Goal: Information Seeking & Learning: Learn about a topic

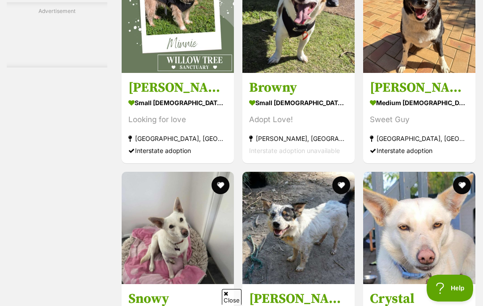
scroll to position [3121, 0]
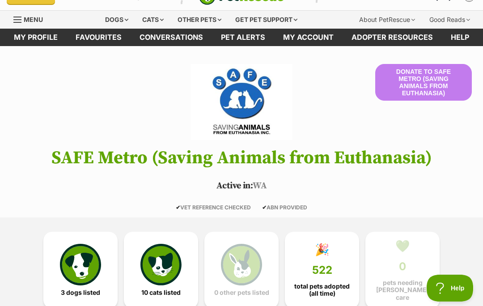
click at [83, 263] on img at bounding box center [80, 264] width 41 height 41
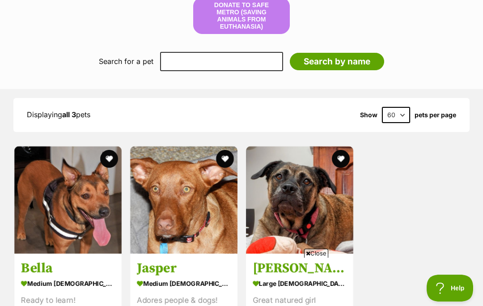
scroll to position [750, 0]
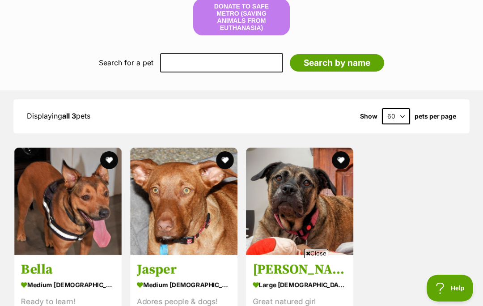
click at [317, 258] on span "Close" at bounding box center [316, 253] width 24 height 9
click at [90, 205] on img at bounding box center [67, 201] width 107 height 107
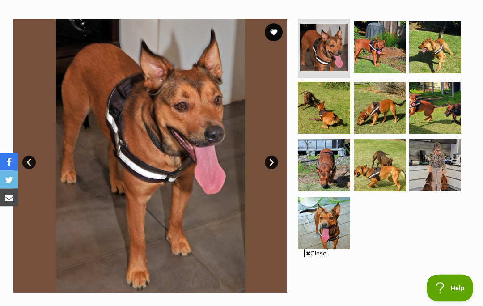
scroll to position [171, 0]
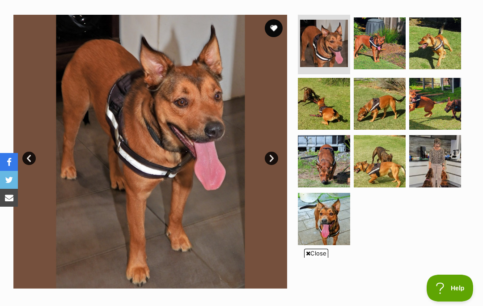
click at [317, 258] on span "Close" at bounding box center [316, 253] width 24 height 9
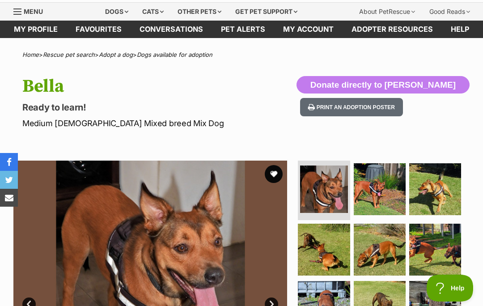
scroll to position [0, 0]
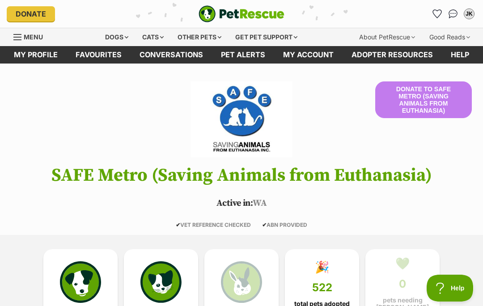
click at [115, 38] on div "Dogs" at bounding box center [117, 37] width 36 height 18
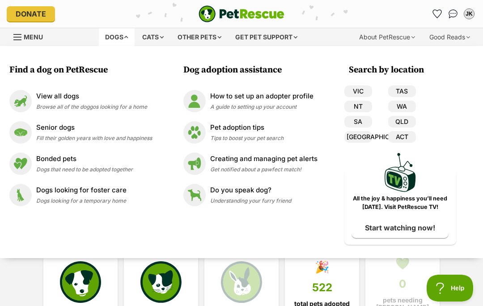
click at [26, 132] on img at bounding box center [20, 132] width 22 height 22
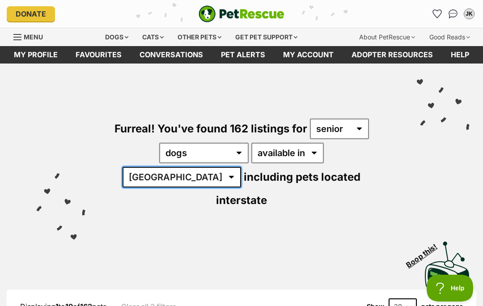
click at [241, 167] on select "Australia ACT NSW NT QLD SA TAS VIC WA" at bounding box center [182, 177] width 119 height 21
select select "WA"
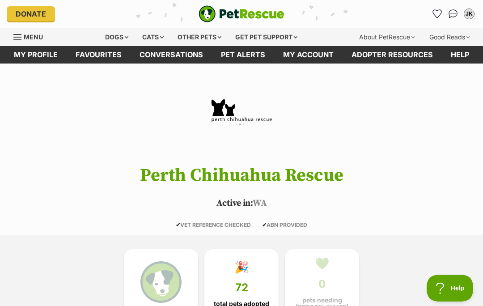
click at [434, 162] on header "Perth Chihuahua Rescue Active in: [GEOGRAPHIC_DATA] ✔ VET REFERENCE CHECKED ✔ A…" at bounding box center [241, 154] width 483 height 147
click at [121, 40] on div "Dogs" at bounding box center [117, 37] width 36 height 18
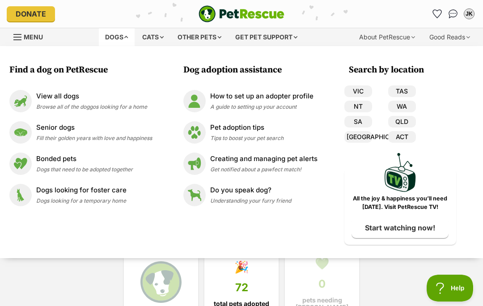
click at [26, 137] on img at bounding box center [20, 132] width 22 height 22
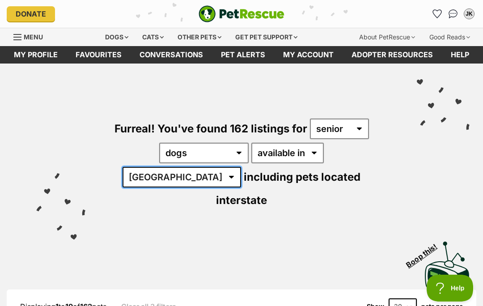
click at [241, 167] on select "Australia ACT NSW NT QLD SA TAS VIC WA" at bounding box center [182, 177] width 119 height 21
select select "WA"
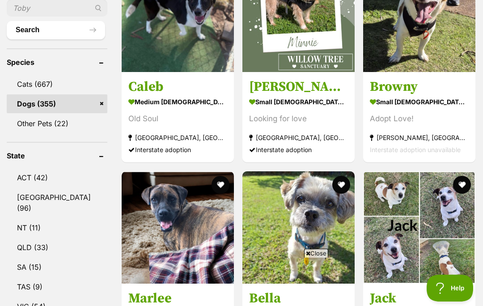
scroll to position [379, 0]
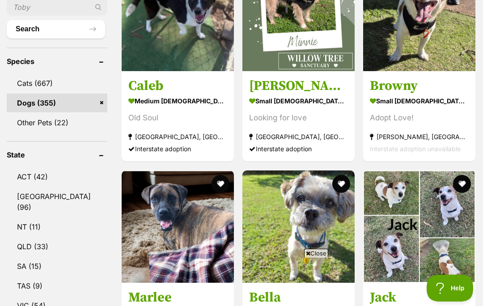
click at [318, 258] on span "Close" at bounding box center [316, 253] width 24 height 9
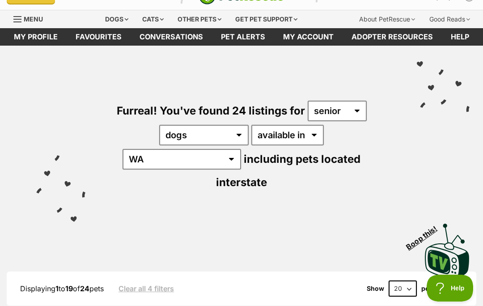
scroll to position [0, 0]
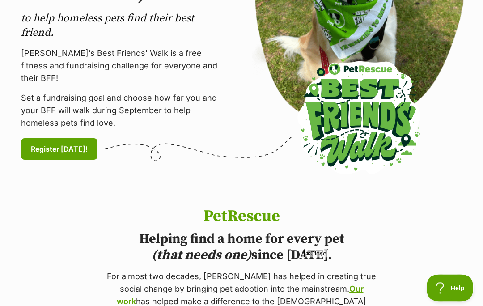
scroll to position [206, 0]
click at [309, 258] on span "Close" at bounding box center [316, 253] width 24 height 9
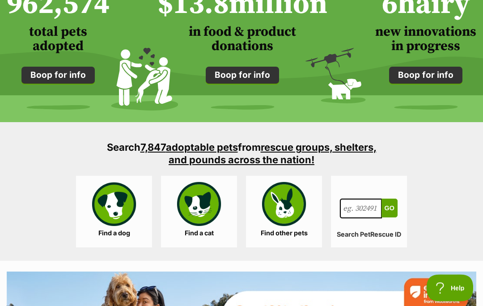
scroll to position [734, 0]
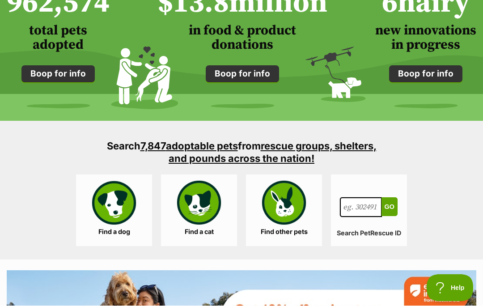
click at [117, 210] on link "Find a dog" at bounding box center [114, 211] width 76 height 72
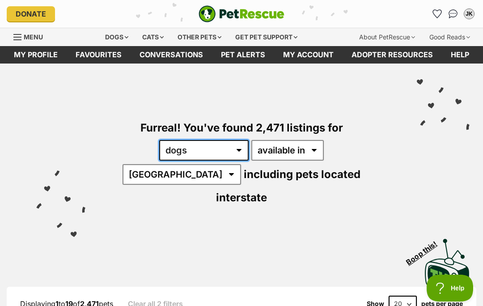
click at [159, 151] on select "any type of pet cats dogs other pets" at bounding box center [204, 150] width 90 height 21
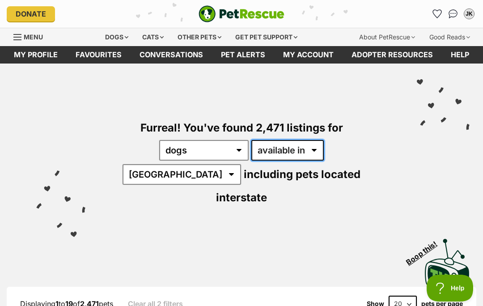
click at [279, 148] on select "available in located in" at bounding box center [288, 150] width 73 height 21
select select "disabled"
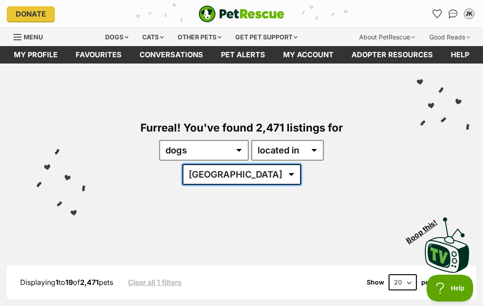
click at [301, 164] on select "[GEOGRAPHIC_DATA] [GEOGRAPHIC_DATA] [GEOGRAPHIC_DATA] [GEOGRAPHIC_DATA] [GEOGRA…" at bounding box center [242, 174] width 119 height 21
select select "WA"
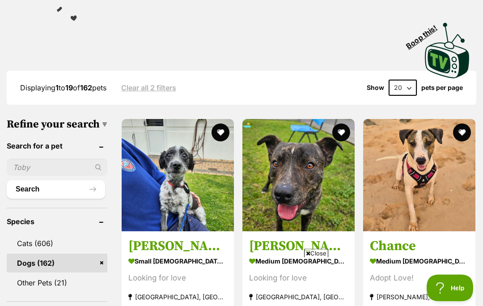
click at [325, 258] on span "Close" at bounding box center [316, 253] width 24 height 9
click at [171, 173] on img at bounding box center [178, 175] width 112 height 112
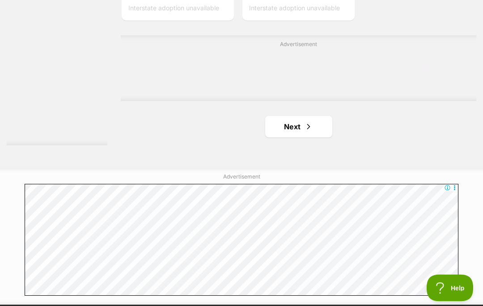
scroll to position [1929, 0]
click at [284, 137] on link "Next" at bounding box center [298, 126] width 67 height 21
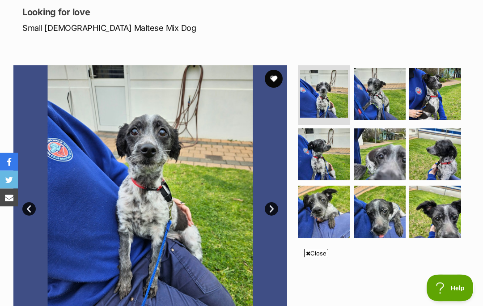
scroll to position [121, 0]
click at [317, 258] on span "Close" at bounding box center [316, 253] width 24 height 9
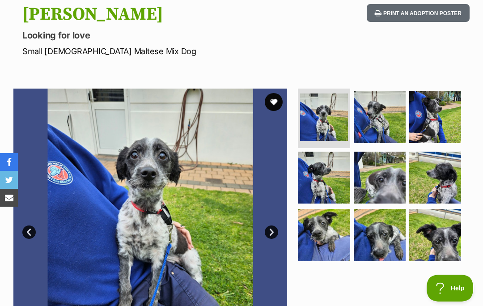
scroll to position [98, 0]
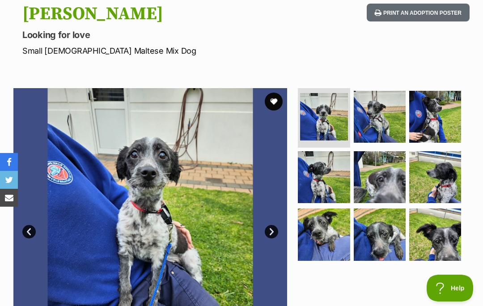
click at [274, 231] on link "Next" at bounding box center [271, 231] width 13 height 13
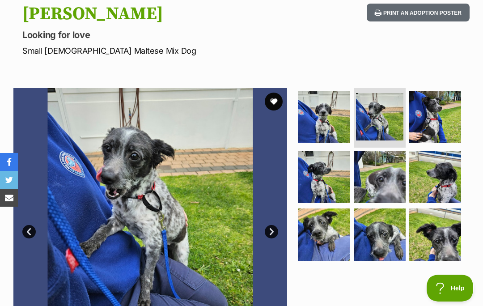
click at [267, 231] on link "Next" at bounding box center [271, 231] width 13 height 13
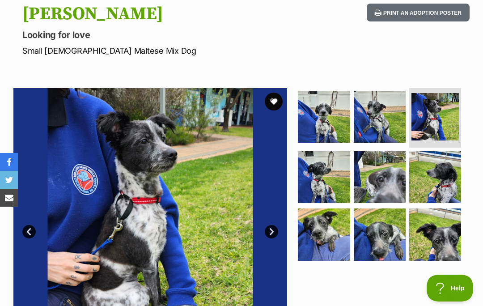
click at [270, 235] on link "Next" at bounding box center [271, 231] width 13 height 13
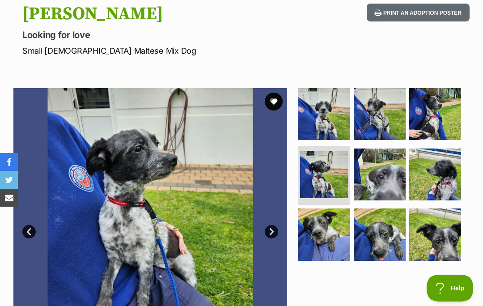
click at [270, 232] on link "Next" at bounding box center [271, 231] width 13 height 13
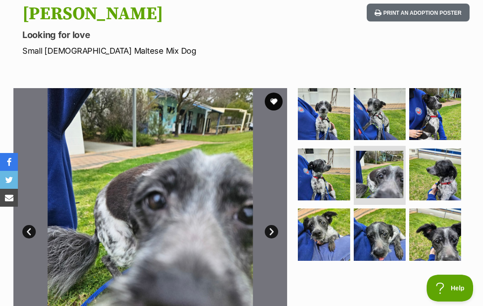
click at [271, 232] on link "Next" at bounding box center [271, 231] width 13 height 13
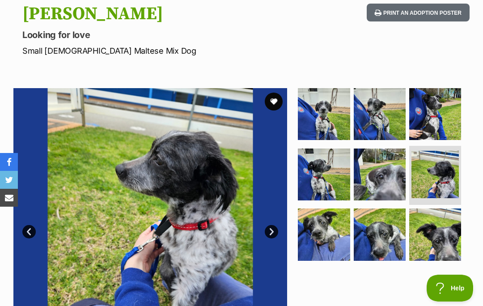
scroll to position [0, 0]
click at [273, 231] on link "Next" at bounding box center [271, 231] width 13 height 13
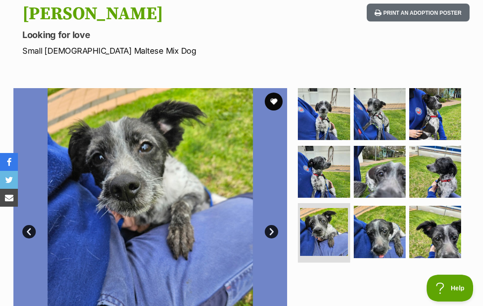
click at [272, 229] on link "Next" at bounding box center [271, 231] width 13 height 13
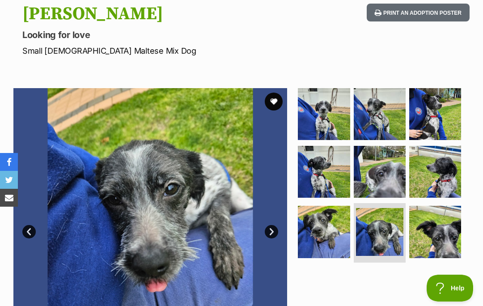
click at [272, 227] on link "Next" at bounding box center [271, 231] width 13 height 13
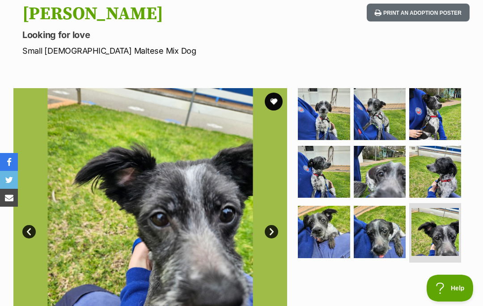
click at [28, 229] on link "Prev" at bounding box center [28, 231] width 13 height 13
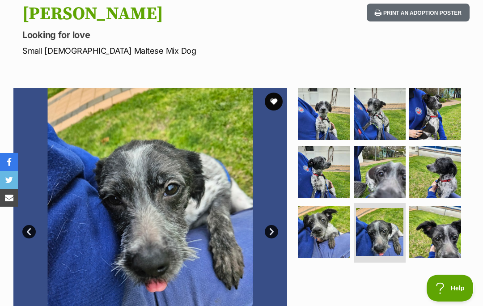
click at [33, 230] on link "Prev" at bounding box center [28, 231] width 13 height 13
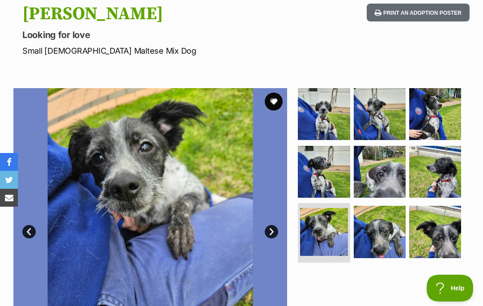
click at [34, 227] on link "Prev" at bounding box center [28, 231] width 13 height 13
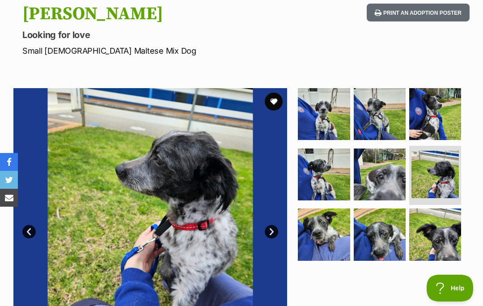
click at [35, 227] on link "Prev" at bounding box center [28, 231] width 13 height 13
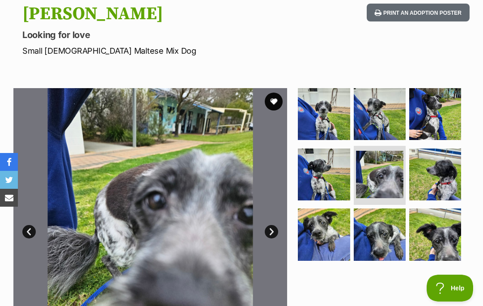
click at [37, 227] on img at bounding box center [150, 225] width 274 height 274
click at [32, 233] on link "Prev" at bounding box center [28, 231] width 13 height 13
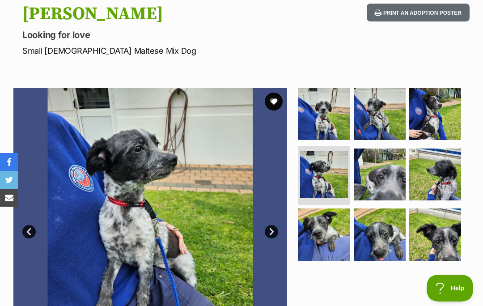
click at [31, 231] on link "Prev" at bounding box center [28, 231] width 13 height 13
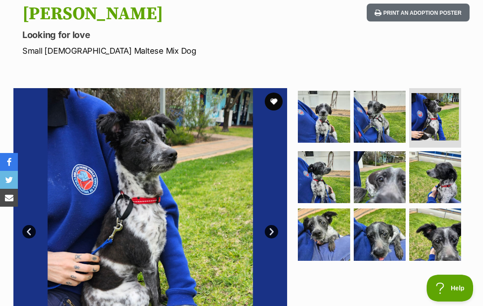
click at [41, 227] on img at bounding box center [150, 225] width 274 height 274
click at [40, 230] on img at bounding box center [150, 225] width 274 height 274
click at [36, 230] on link "Prev" at bounding box center [28, 231] width 13 height 13
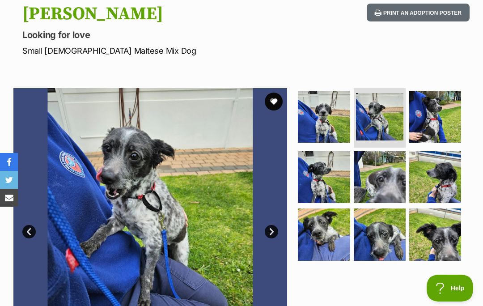
click at [34, 229] on link "Prev" at bounding box center [28, 231] width 13 height 13
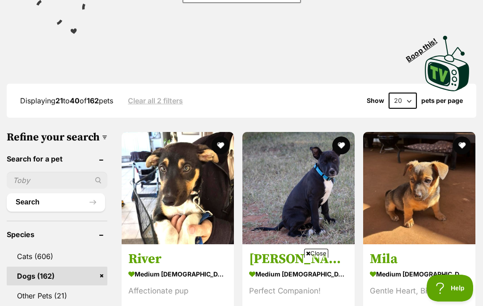
click at [322, 258] on span "Close" at bounding box center [316, 253] width 24 height 9
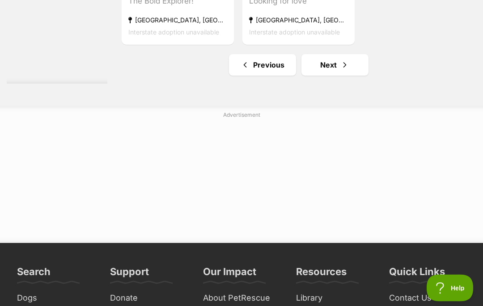
scroll to position [1990, 0]
click at [320, 76] on link "Next" at bounding box center [335, 64] width 67 height 21
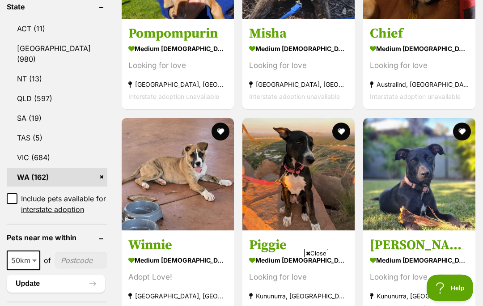
scroll to position [503, 0]
click at [317, 258] on span "Close" at bounding box center [316, 253] width 24 height 9
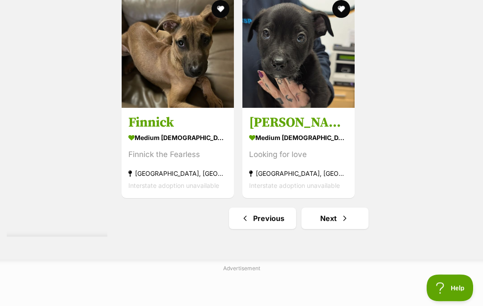
scroll to position [1933, 0]
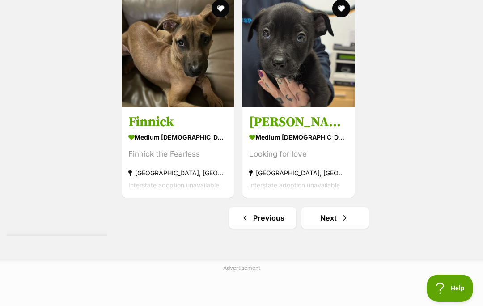
click at [319, 229] on link "Next" at bounding box center [335, 217] width 67 height 21
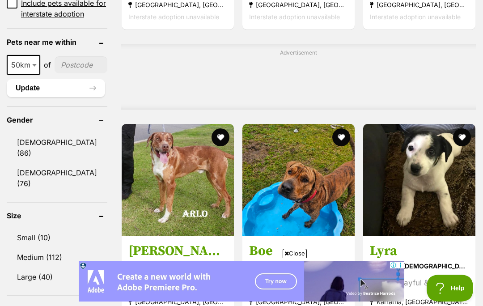
scroll to position [703, 0]
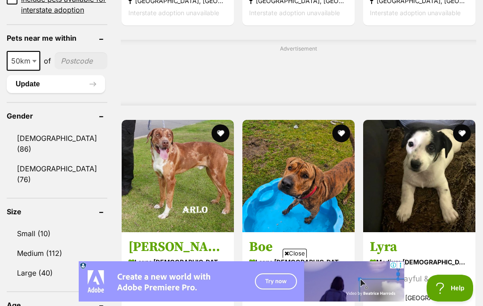
click at [300, 258] on span "Close" at bounding box center [295, 253] width 24 height 9
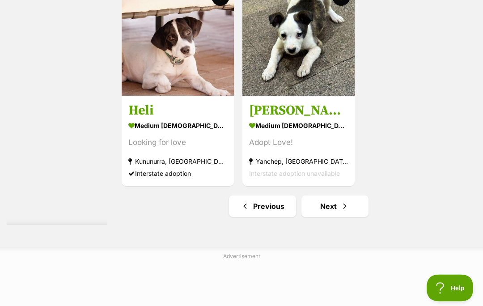
scroll to position [1849, 0]
click at [318, 217] on link "Next" at bounding box center [335, 206] width 67 height 21
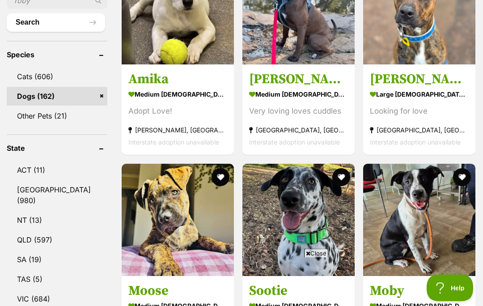
scroll to position [362, 0]
click at [327, 258] on span "Close" at bounding box center [316, 253] width 24 height 9
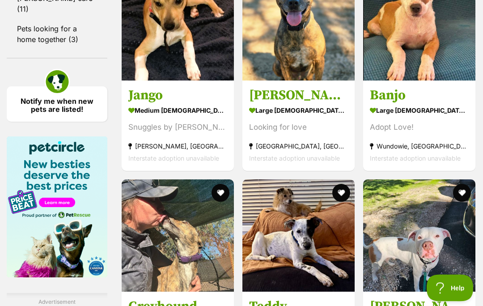
scroll to position [1349, 0]
